Goal: Information Seeking & Learning: Learn about a topic

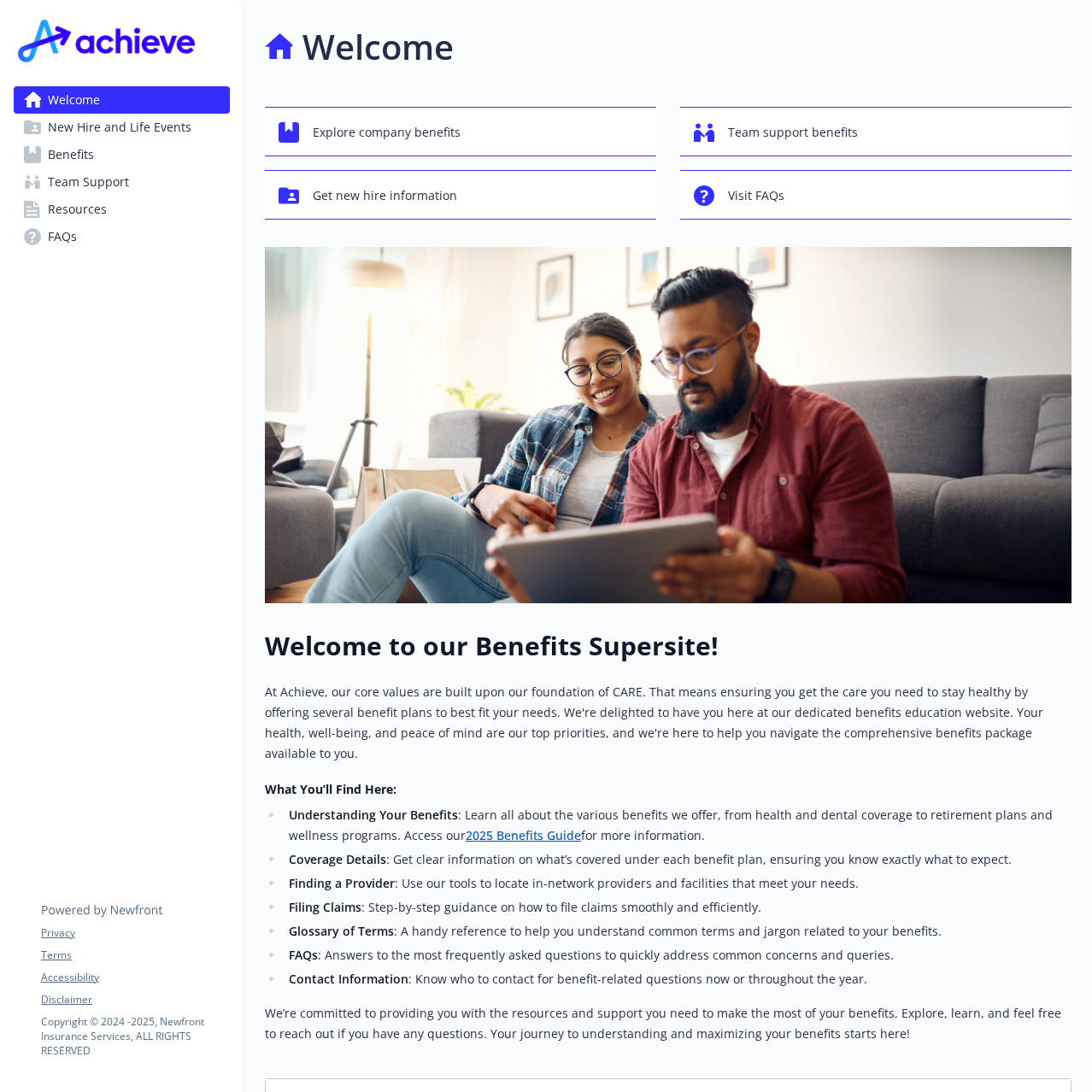
scroll to position [383, 0]
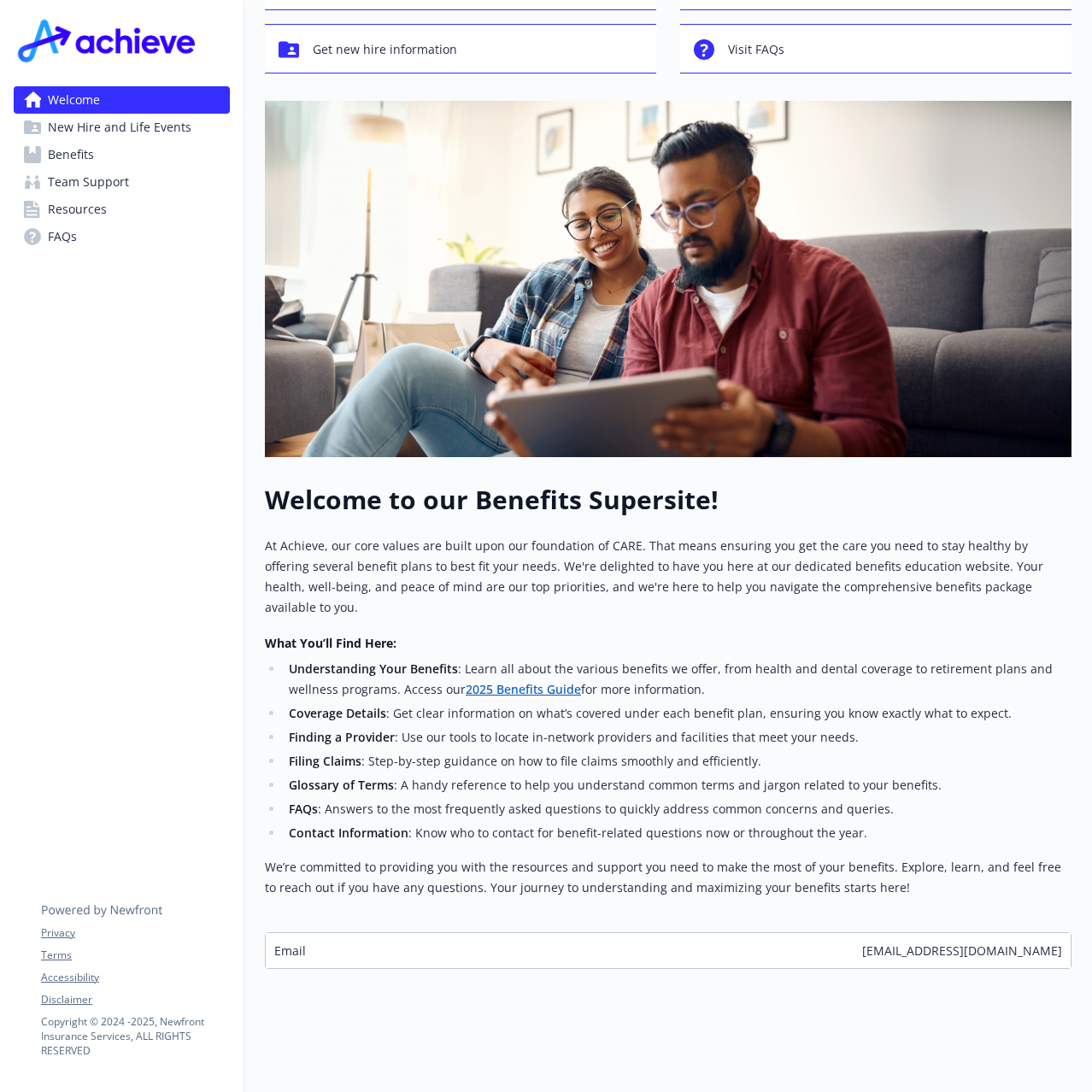
click at [543, 901] on div "Welcome to our Benefits Supersite! At Achieve, our core values are built upon o…" at bounding box center [667, 727] width 807 height 485
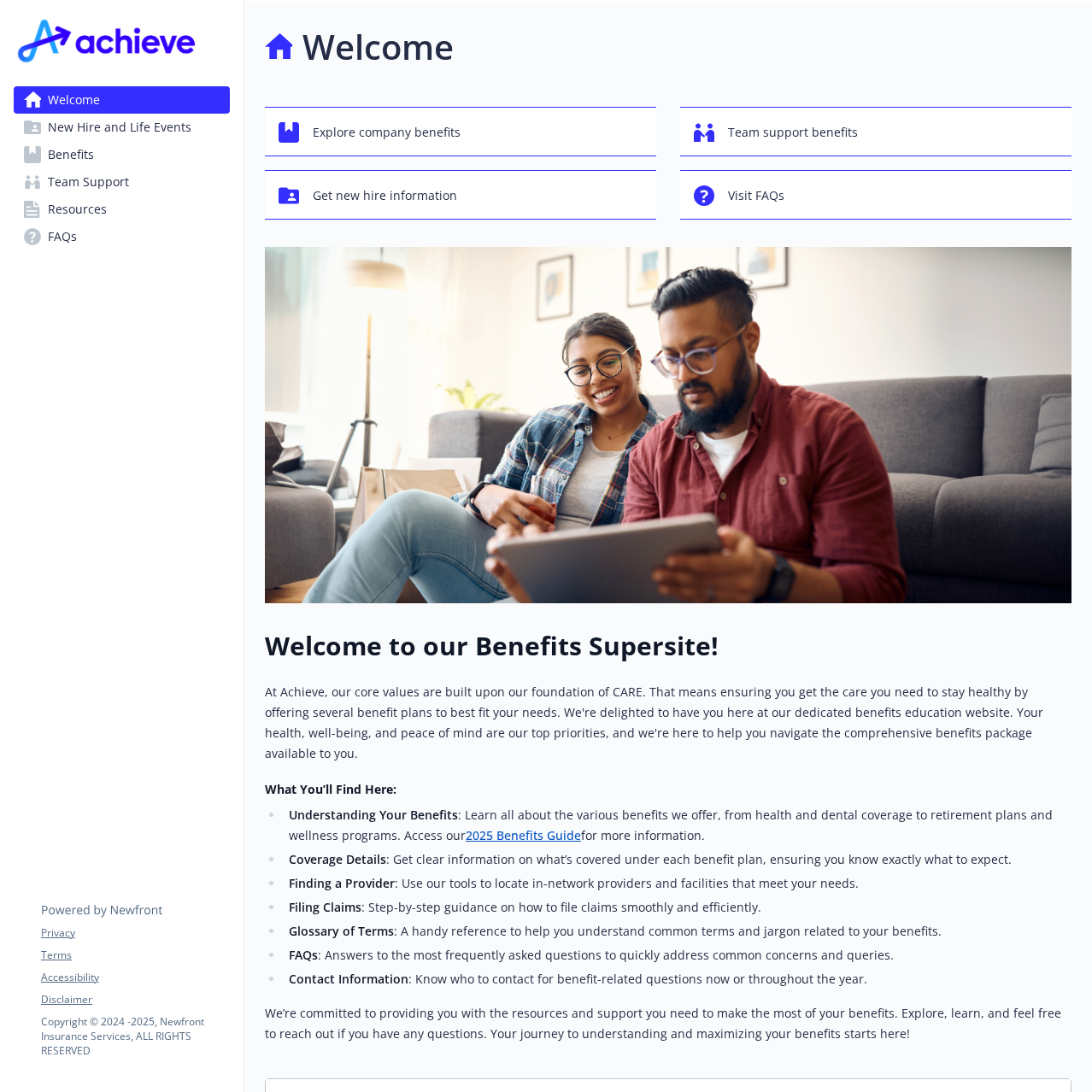
click at [172, 141] on span "New Hire and Life Events" at bounding box center [118, 127] width 143 height 28
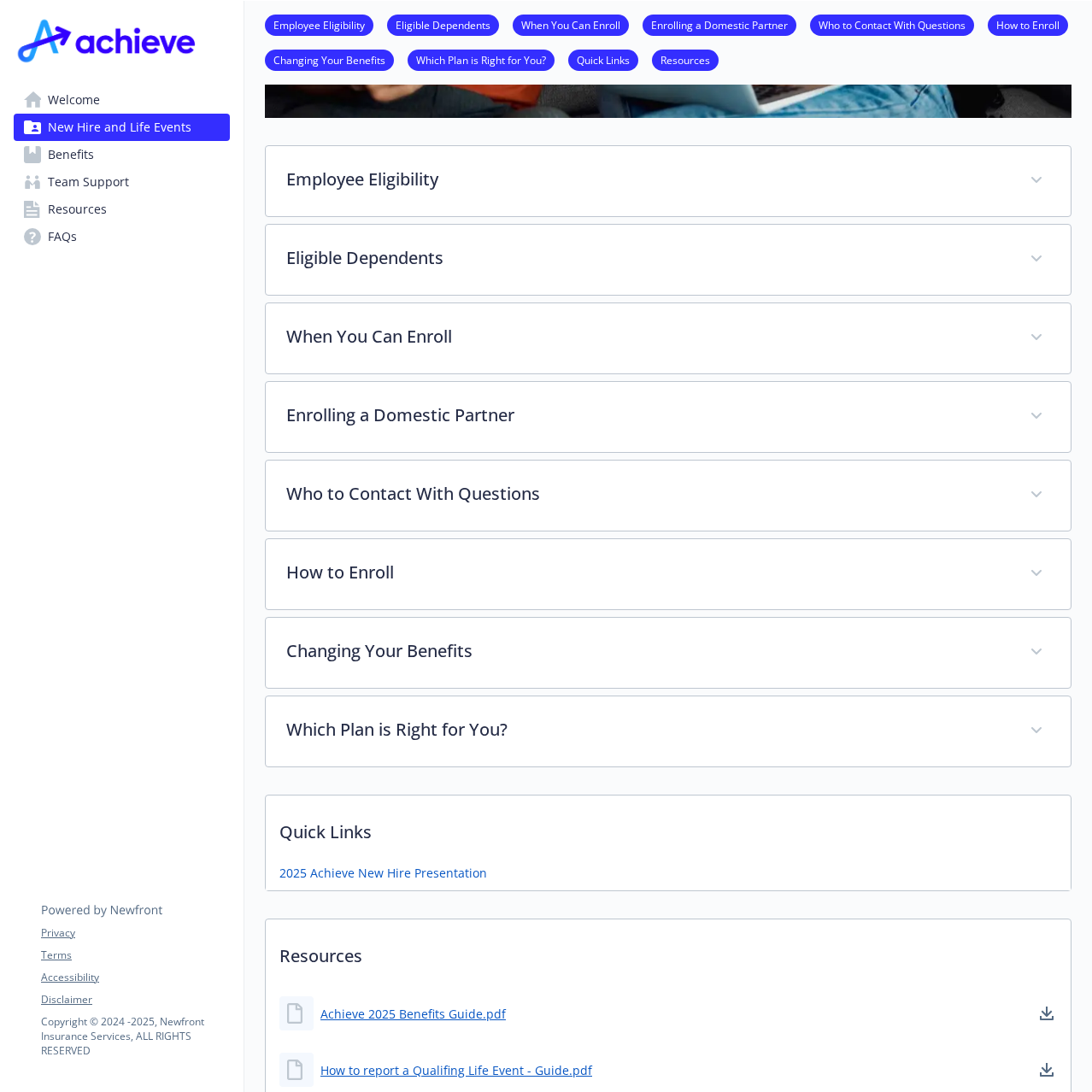
scroll to position [683, 0]
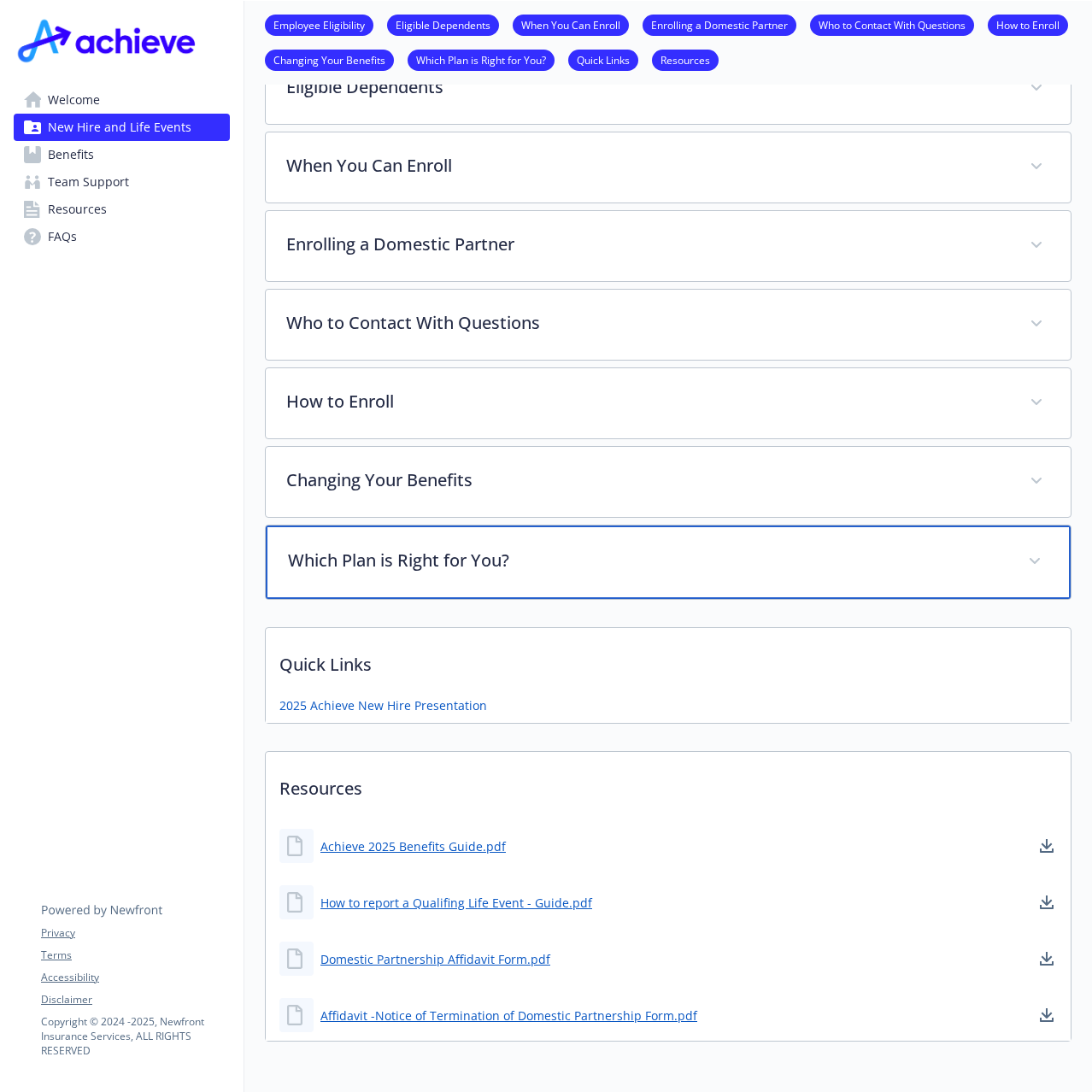
click at [358, 599] on div "Which Plan is Right for You?" at bounding box center [667, 562] width 805 height 73
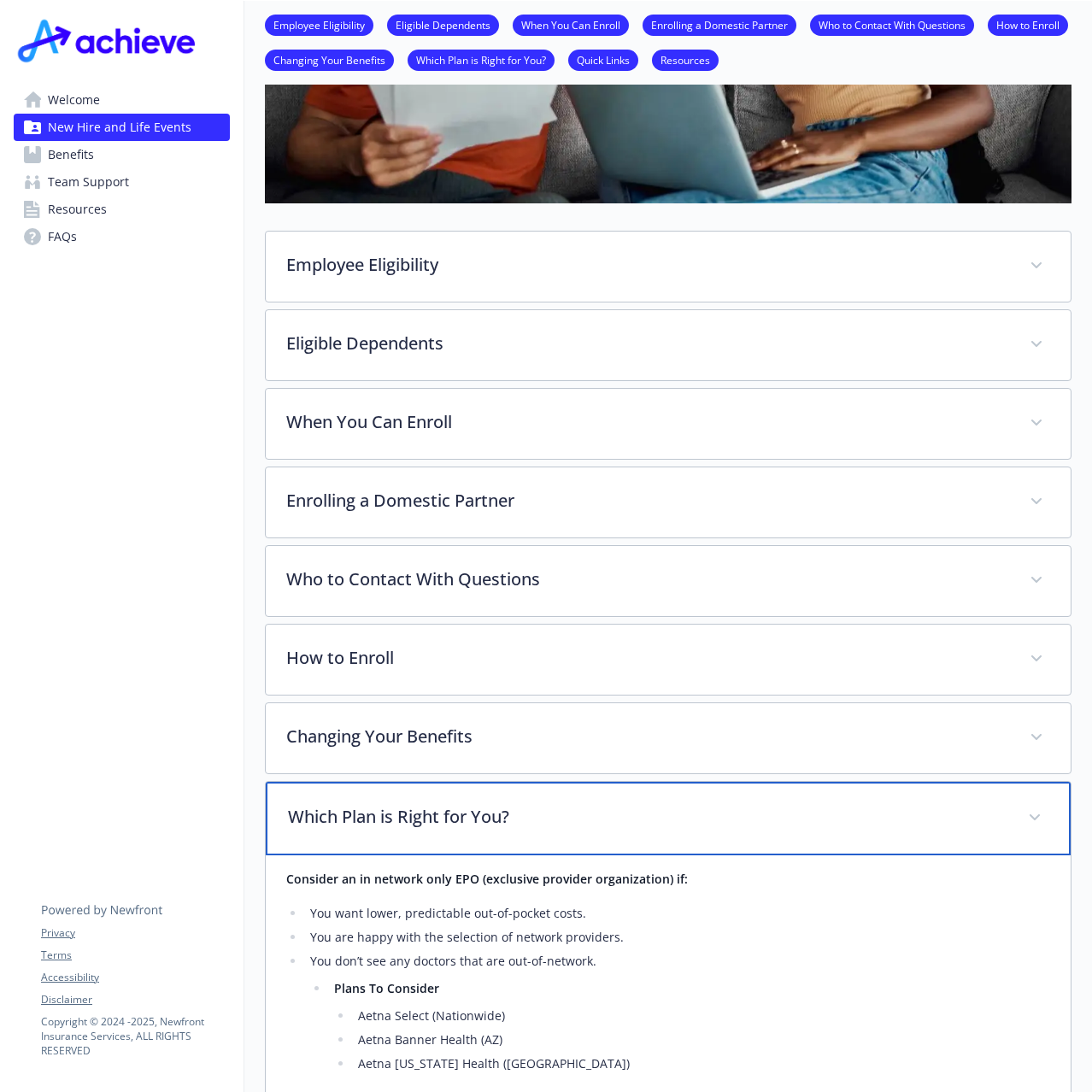
scroll to position [0, 0]
